Goal: Task Accomplishment & Management: Use online tool/utility

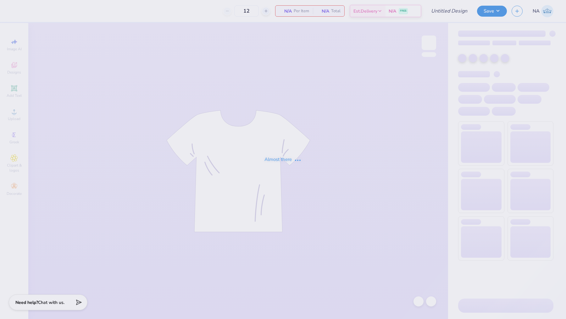
type input "Zetes 2025 Apple Cup Hat"
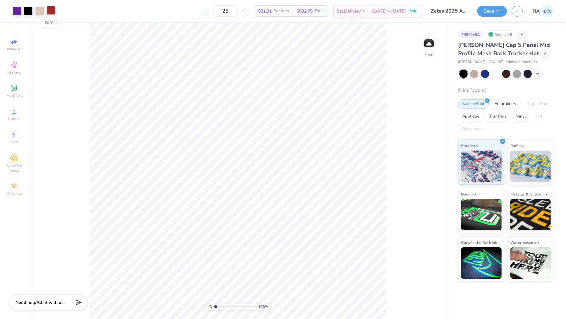
click at [50, 11] on div at bounding box center [51, 10] width 9 height 9
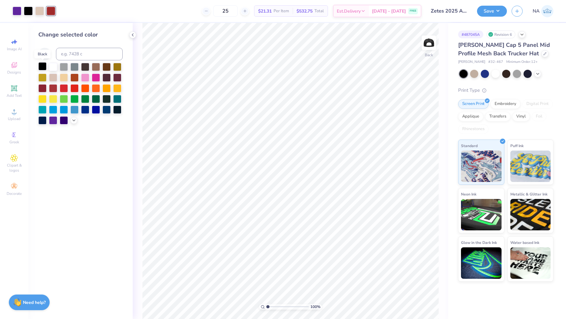
click at [43, 66] on div at bounding box center [42, 66] width 8 height 8
click at [419, 299] on icon at bounding box center [418, 302] width 5 height 6
click at [433, 300] on icon at bounding box center [432, 300] width 1 height 1
click at [238, 13] on input "25" at bounding box center [225, 10] width 25 height 11
type input "20"
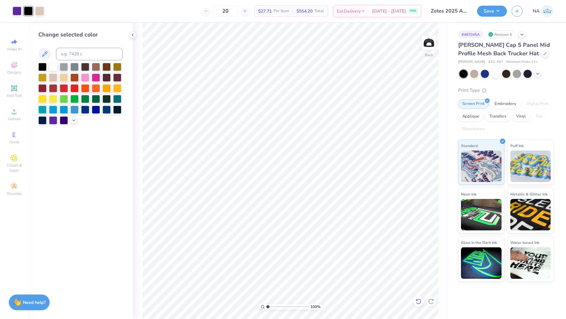
click at [420, 302] on icon at bounding box center [419, 302] width 6 height 6
